Goal: Task Accomplishment & Management: Use online tool/utility

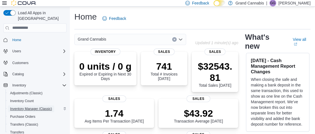
click at [30, 106] on span "Inventory Manager (Classic)" at bounding box center [31, 108] width 42 height 4
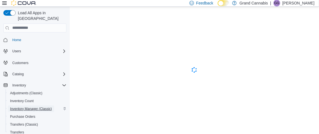
click at [35, 106] on span "Inventory Manager (Classic)" at bounding box center [31, 108] width 42 height 4
click at [33, 106] on span "Inventory Manager (Classic)" at bounding box center [31, 108] width 42 height 4
click at [3, 3] on icon at bounding box center [4, 3] width 4 height 4
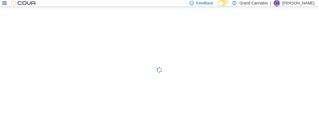
click at [3, 3] on icon at bounding box center [4, 3] width 4 height 4
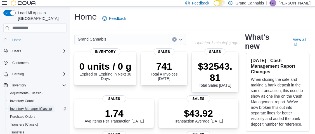
click at [32, 106] on span "Inventory Manager (Classic)" at bounding box center [31, 108] width 42 height 4
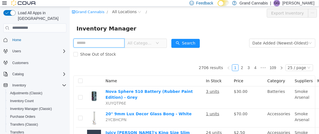
click at [90, 42] on input "text" at bounding box center [98, 42] width 51 height 9
type input "*****"
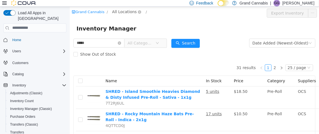
click at [128, 12] on span "All Locations" at bounding box center [124, 11] width 25 height 6
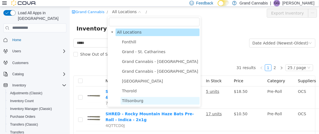
click at [134, 102] on span "Tillsonburg" at bounding box center [132, 100] width 21 height 4
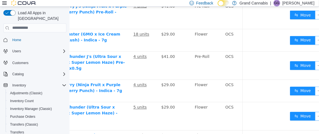
scroll to position [335, 78]
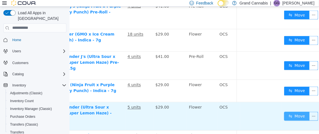
click at [291, 111] on button "Move" at bounding box center [297, 115] width 26 height 9
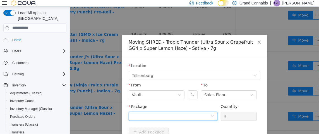
click at [162, 116] on div at bounding box center [171, 116] width 78 height 8
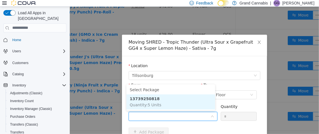
click at [156, 106] on span "Quantity : 5 Units" at bounding box center [146, 104] width 32 height 4
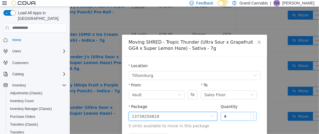
click at [235, 118] on input "*" at bounding box center [239, 116] width 36 height 8
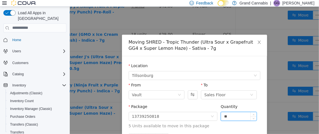
scroll to position [38, 0]
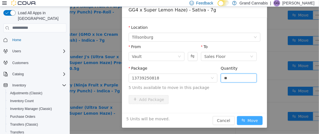
type input "*"
click at [255, 119] on button "Move" at bounding box center [250, 120] width 26 height 9
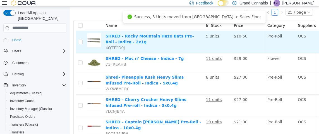
scroll to position [0, 0]
